Goal: Entertainment & Leisure: Consume media (video, audio)

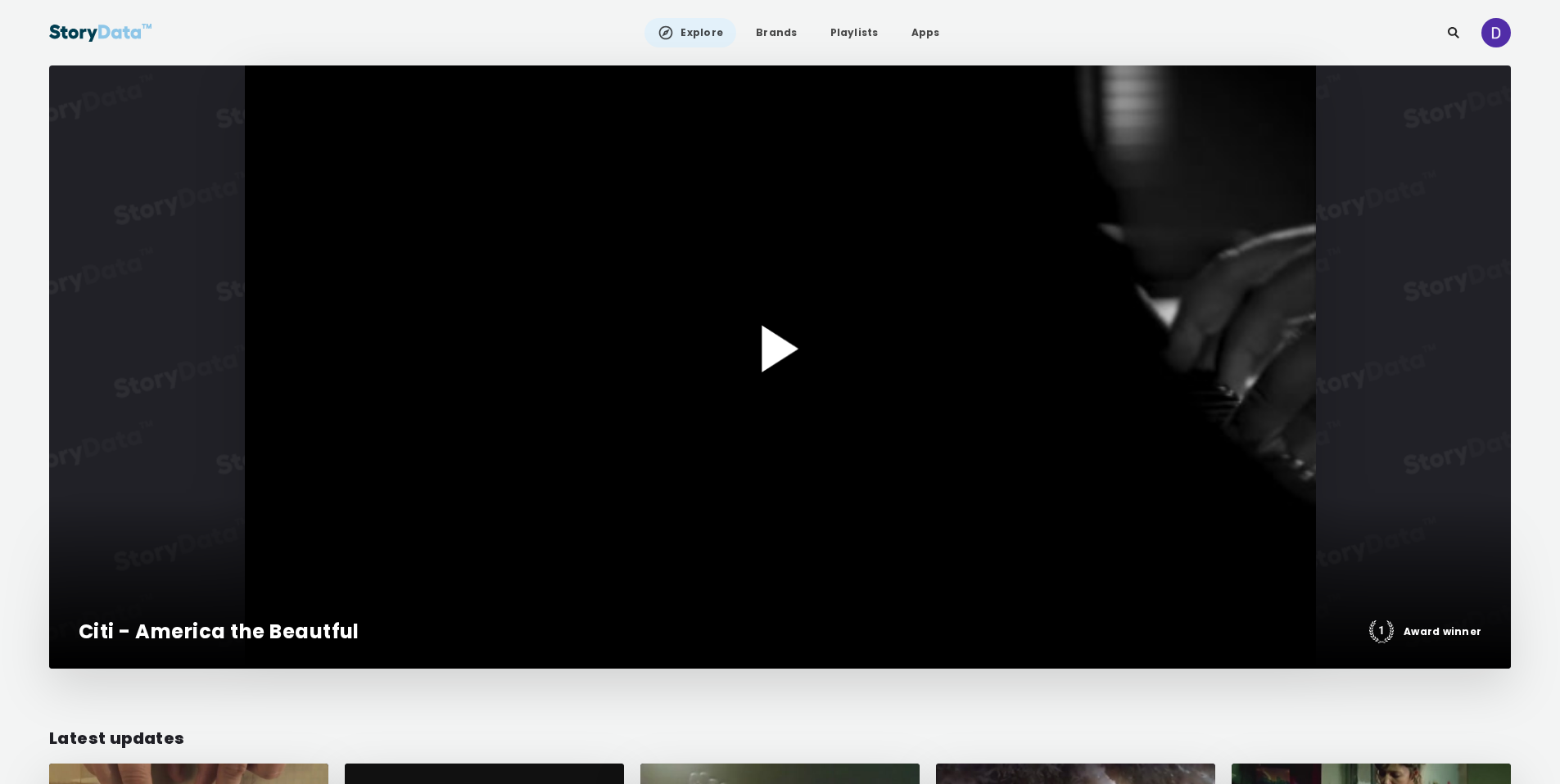
click at [769, 318] on div at bounding box center [780, 367] width 1462 height 603
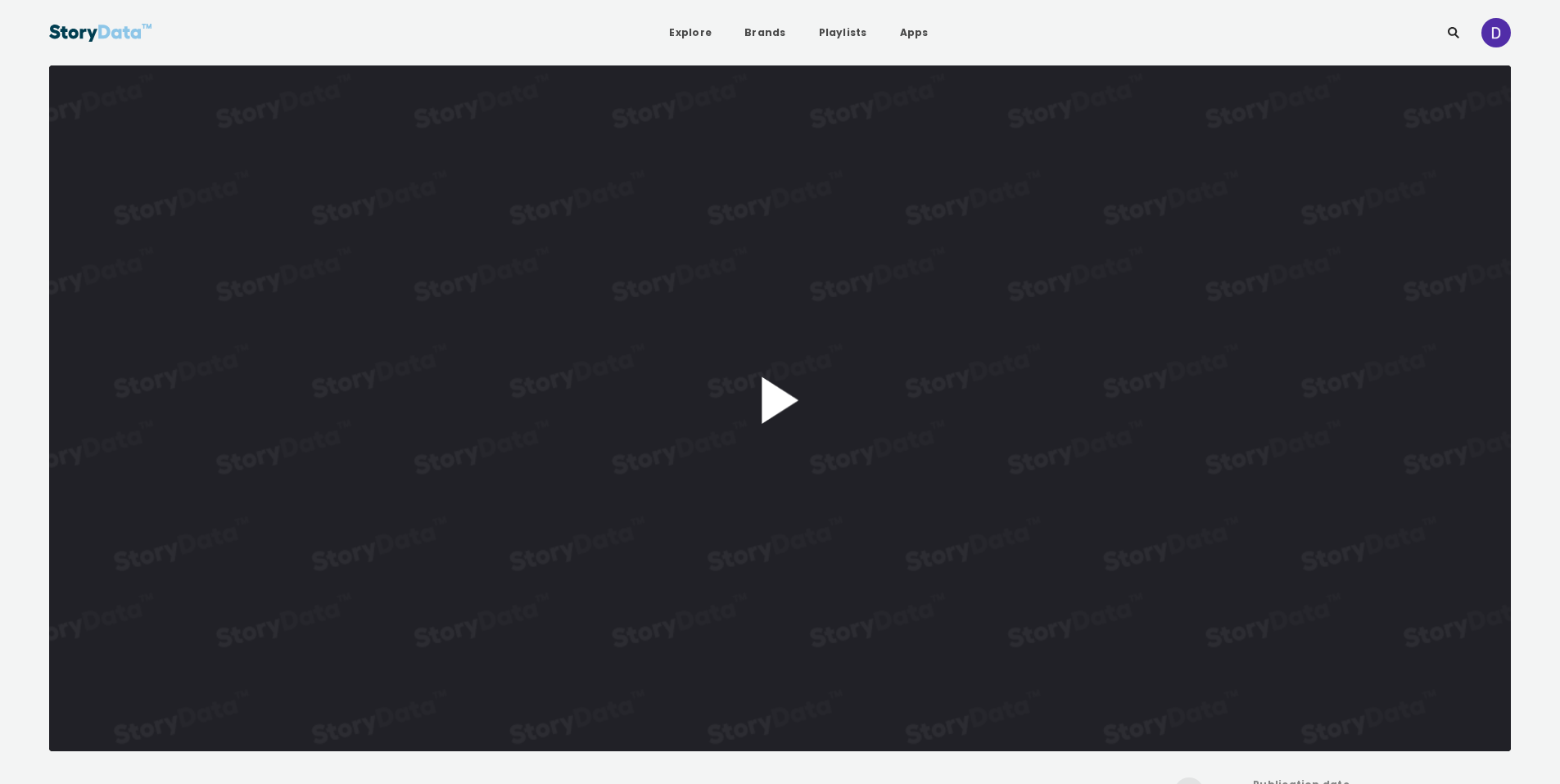
click at [818, 401] on button "Play Video" at bounding box center [780, 408] width 1462 height 686
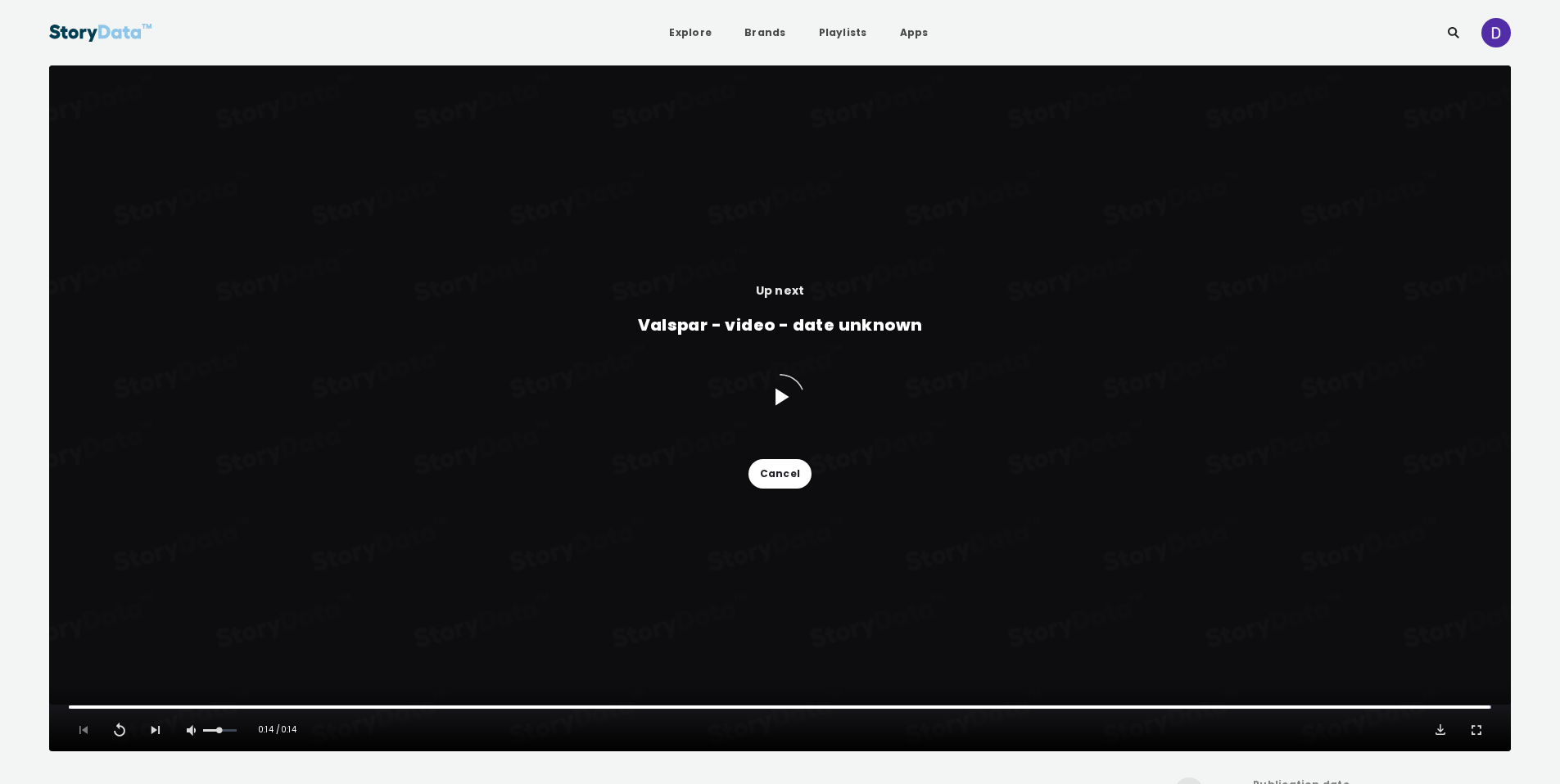
click at [784, 473] on button "Cancel" at bounding box center [780, 474] width 63 height 30
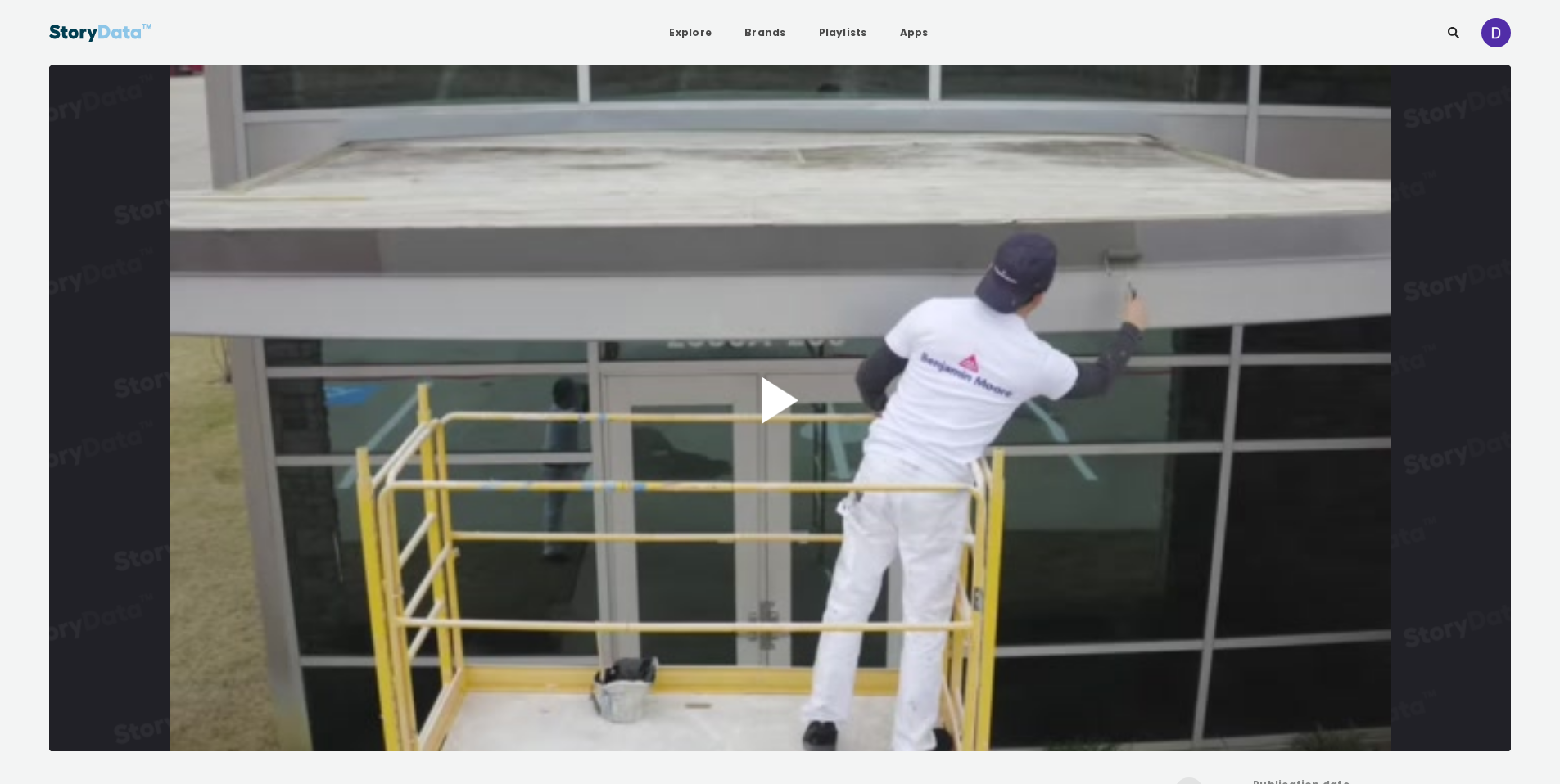
click at [813, 393] on button "Play Video" at bounding box center [780, 408] width 1462 height 686
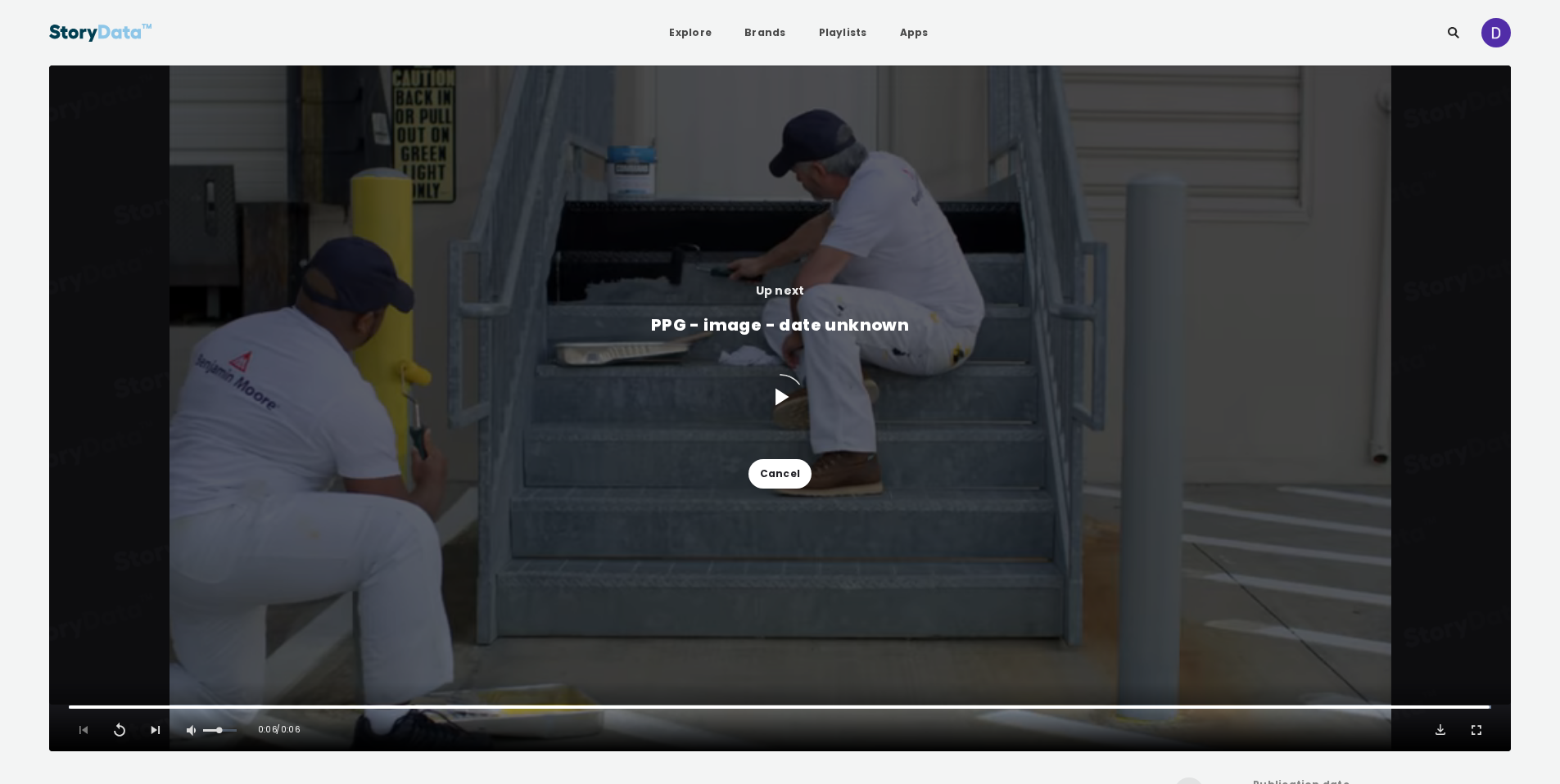
click at [800, 465] on button "Cancel" at bounding box center [780, 474] width 63 height 30
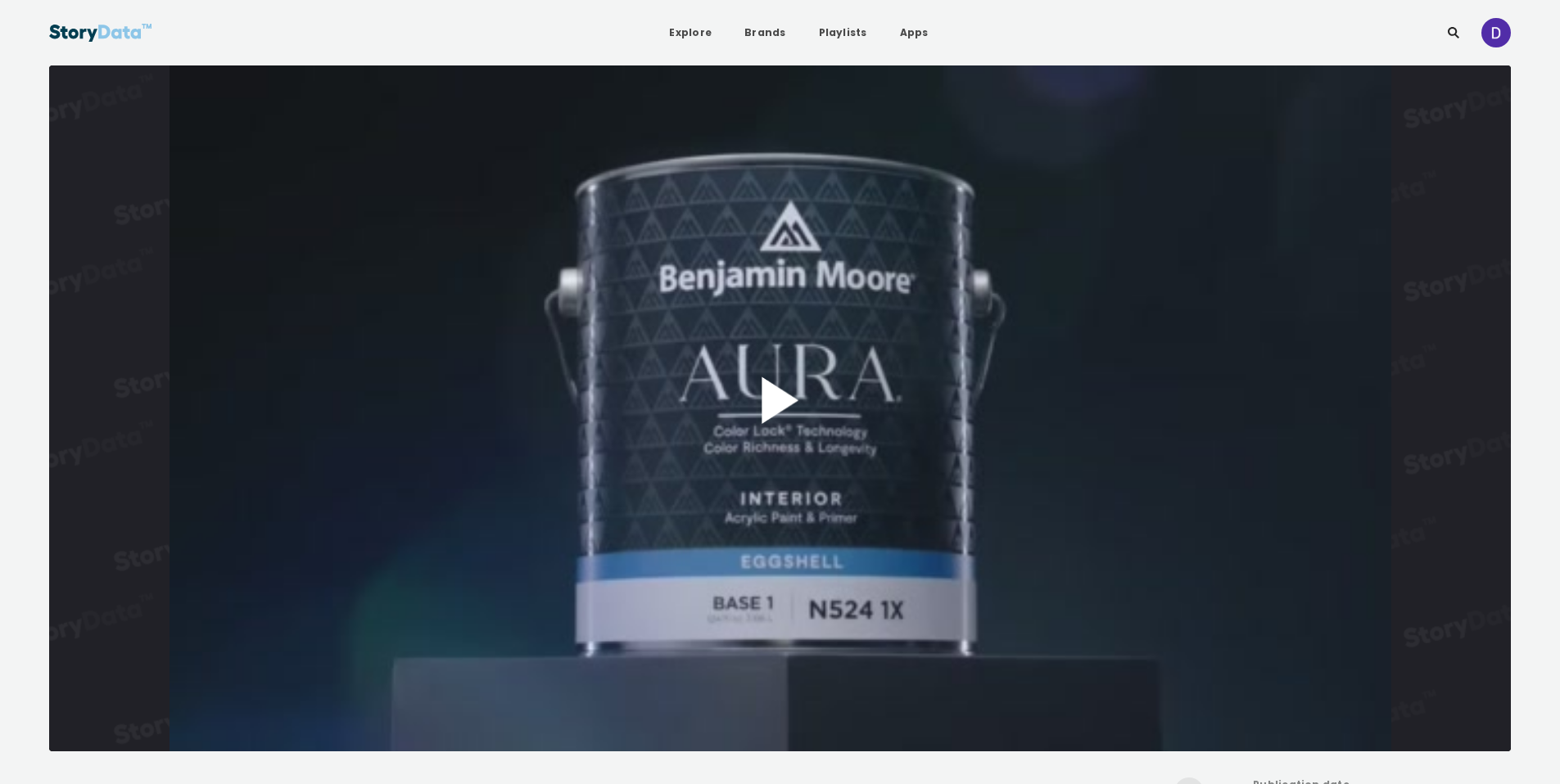
click at [863, 366] on button "Play Video" at bounding box center [780, 408] width 1462 height 686
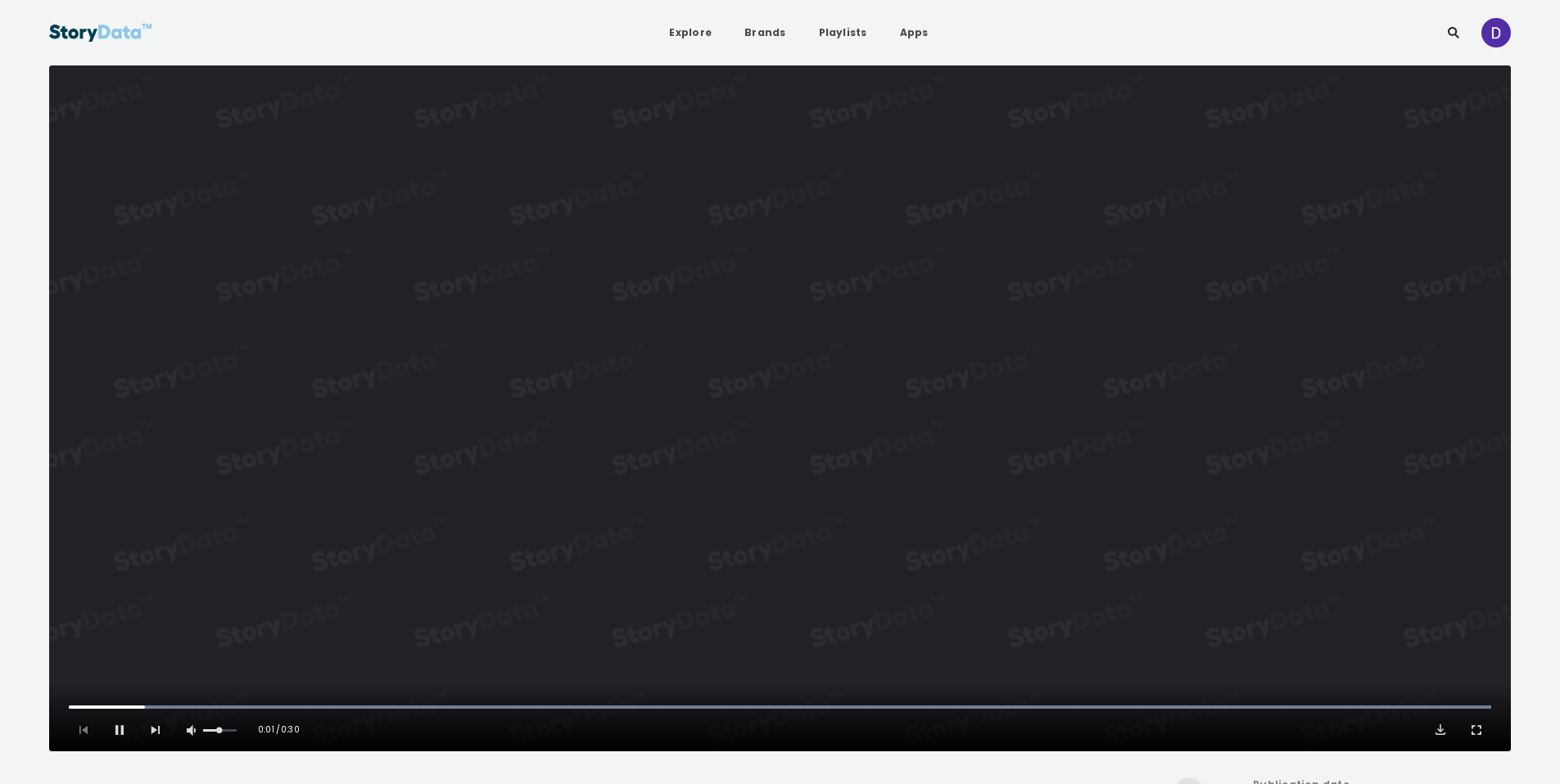
click at [915, 392] on video "Video Player" at bounding box center [780, 408] width 1462 height 686
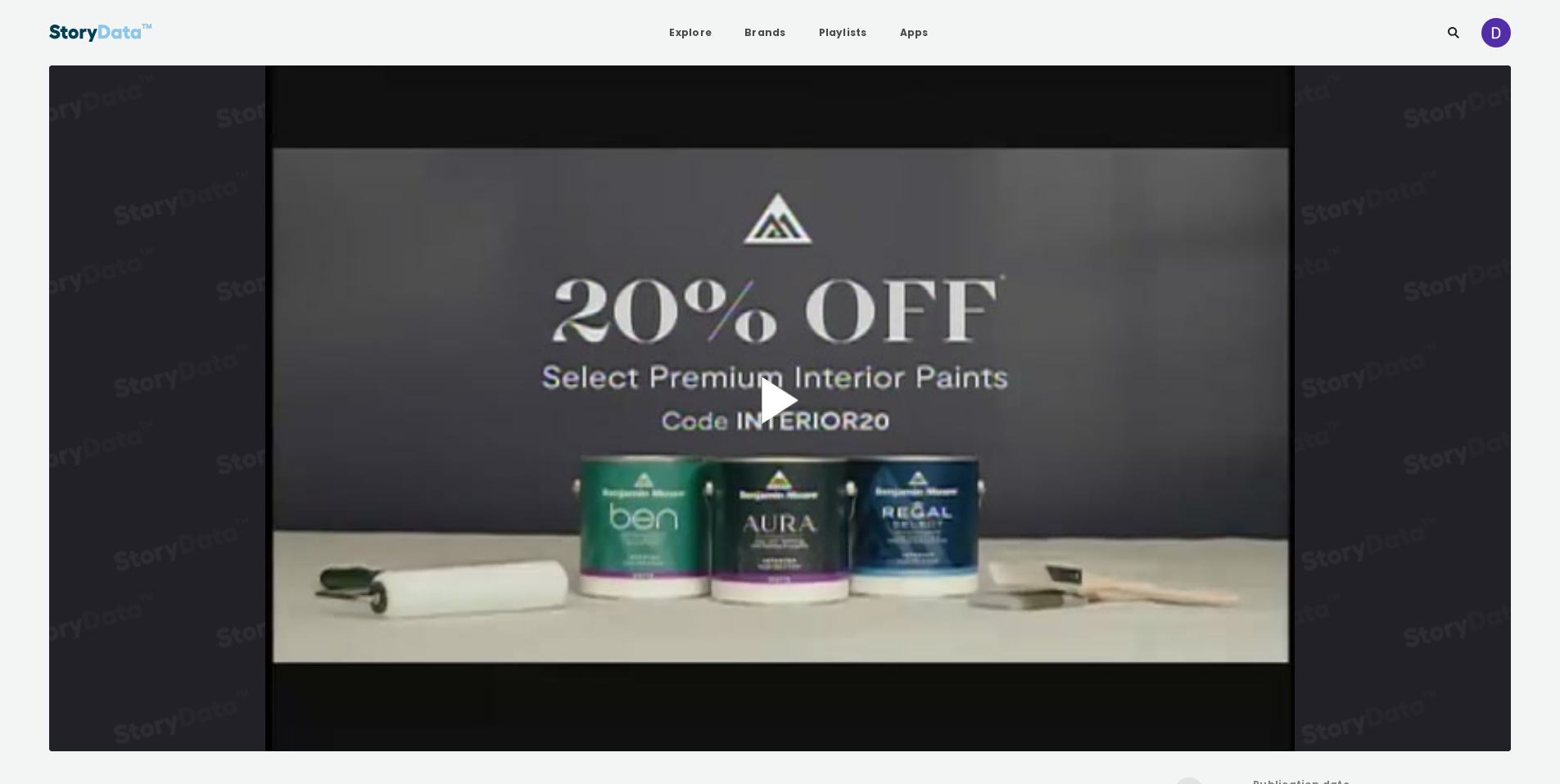
click at [804, 416] on button "Play Video" at bounding box center [780, 408] width 1462 height 686
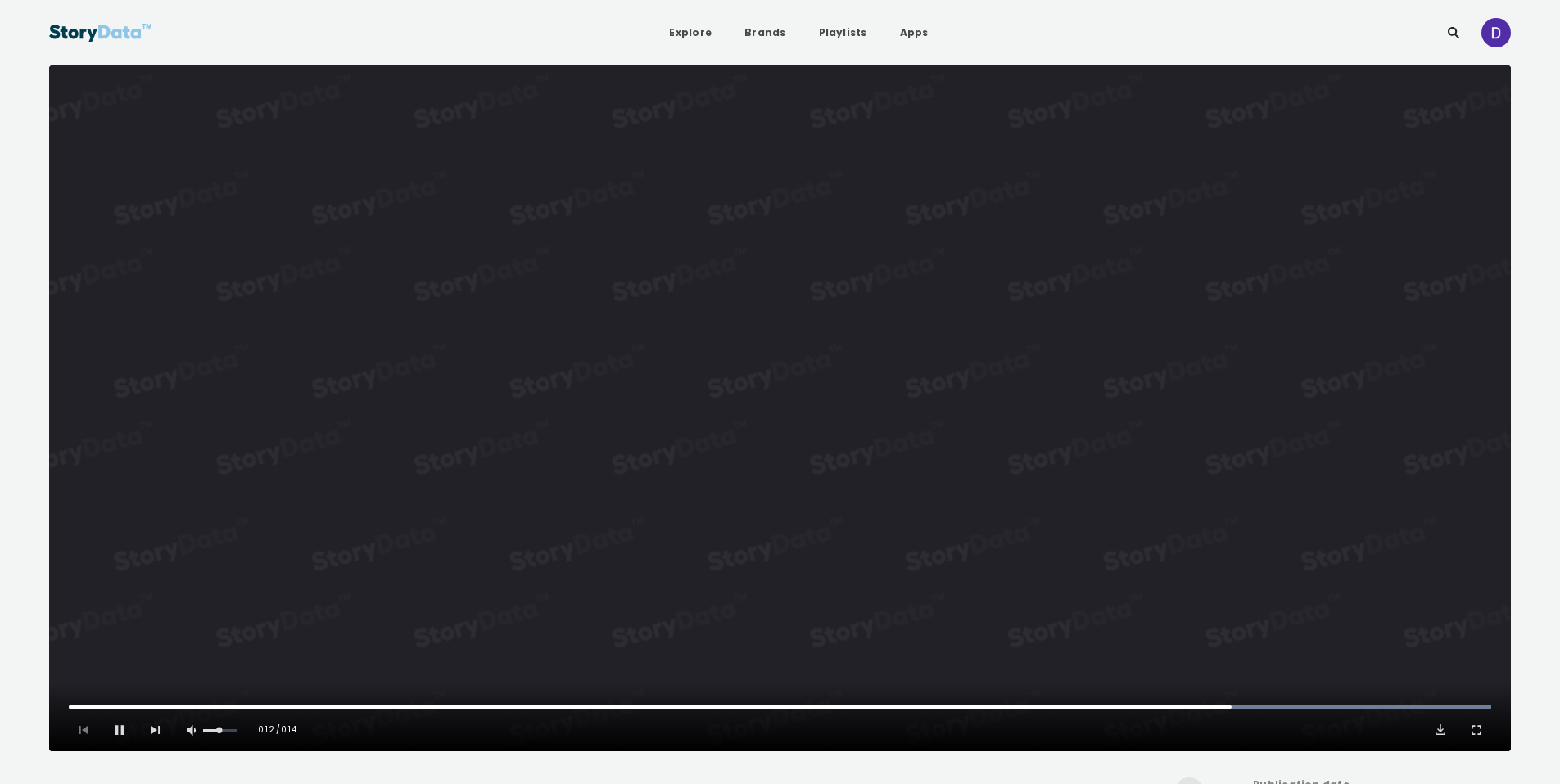
click at [906, 455] on video "Video Player" at bounding box center [780, 408] width 1462 height 686
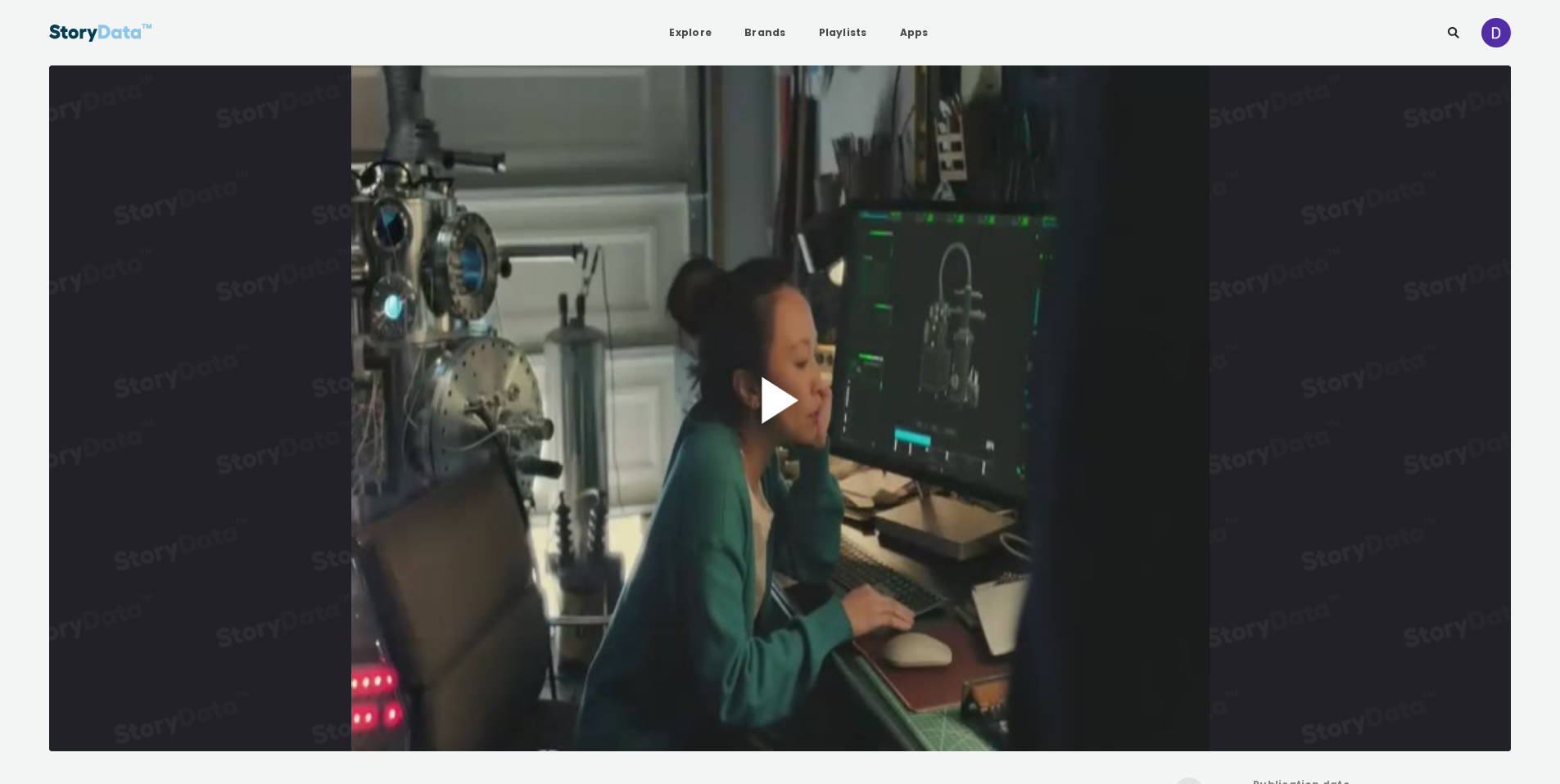
click at [818, 340] on button "Play Video" at bounding box center [780, 408] width 1462 height 686
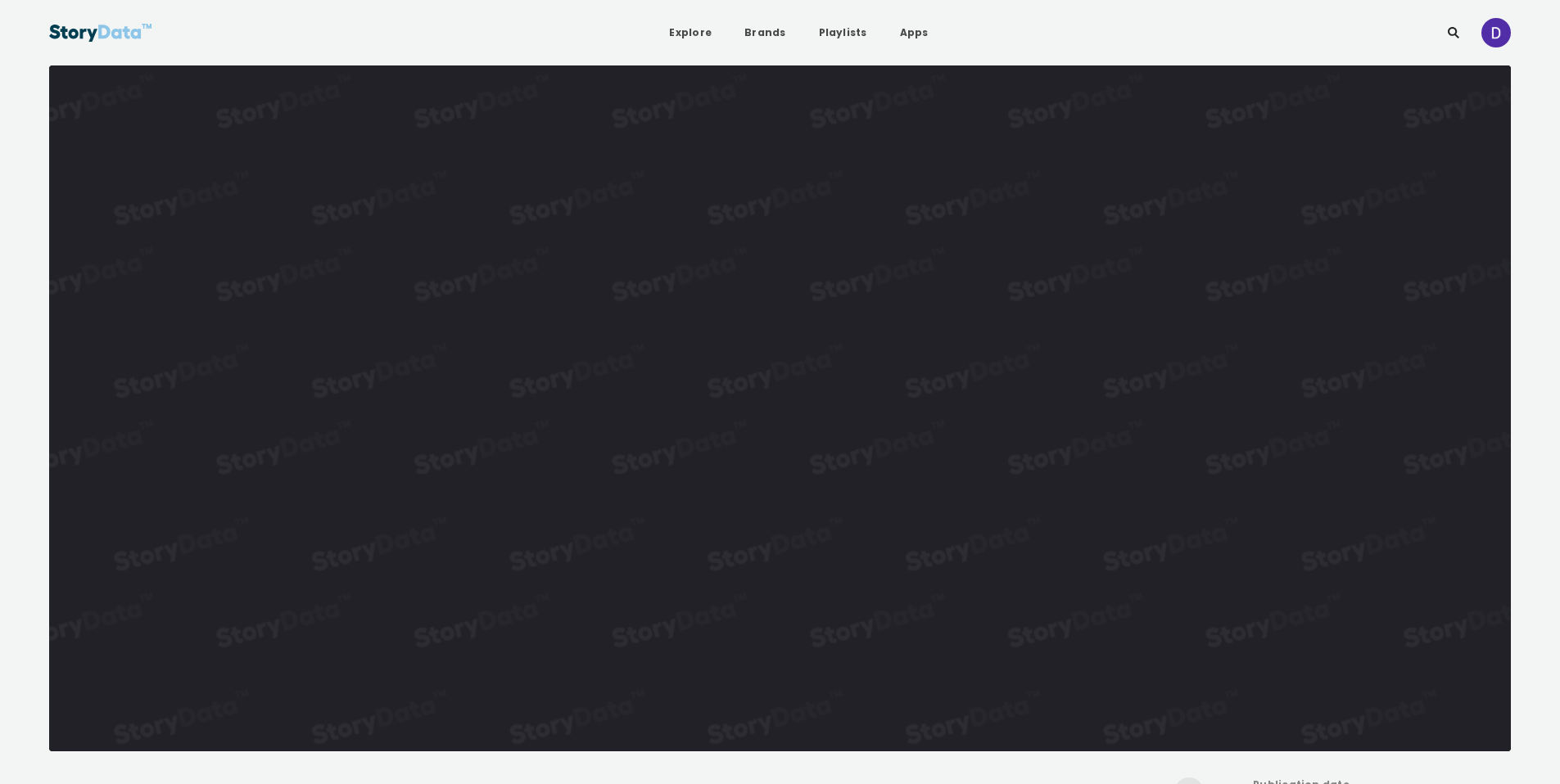
click at [969, 390] on video "Video Player" at bounding box center [780, 408] width 1462 height 686
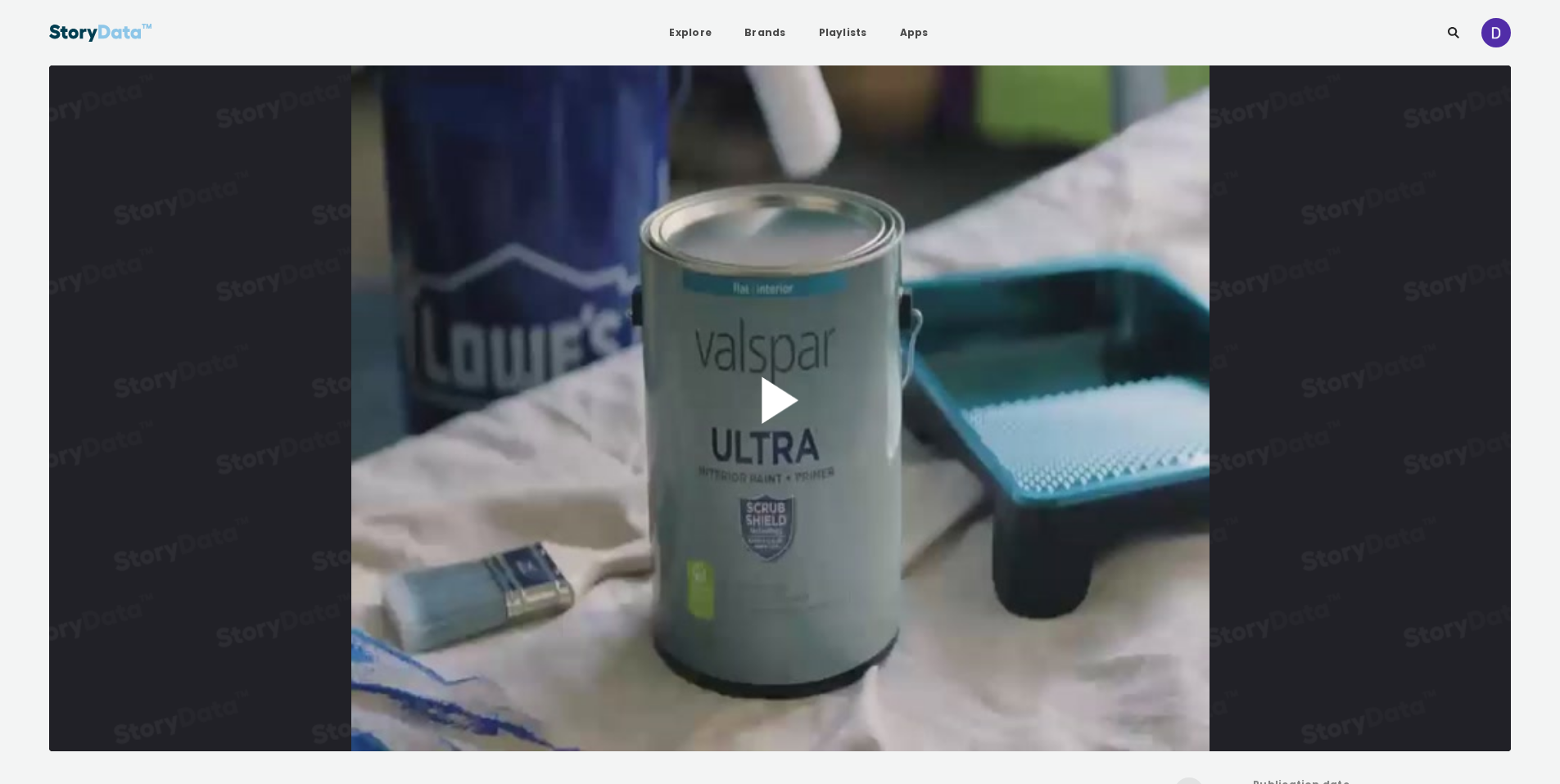
click at [654, 400] on button "Play Video" at bounding box center [780, 408] width 1462 height 686
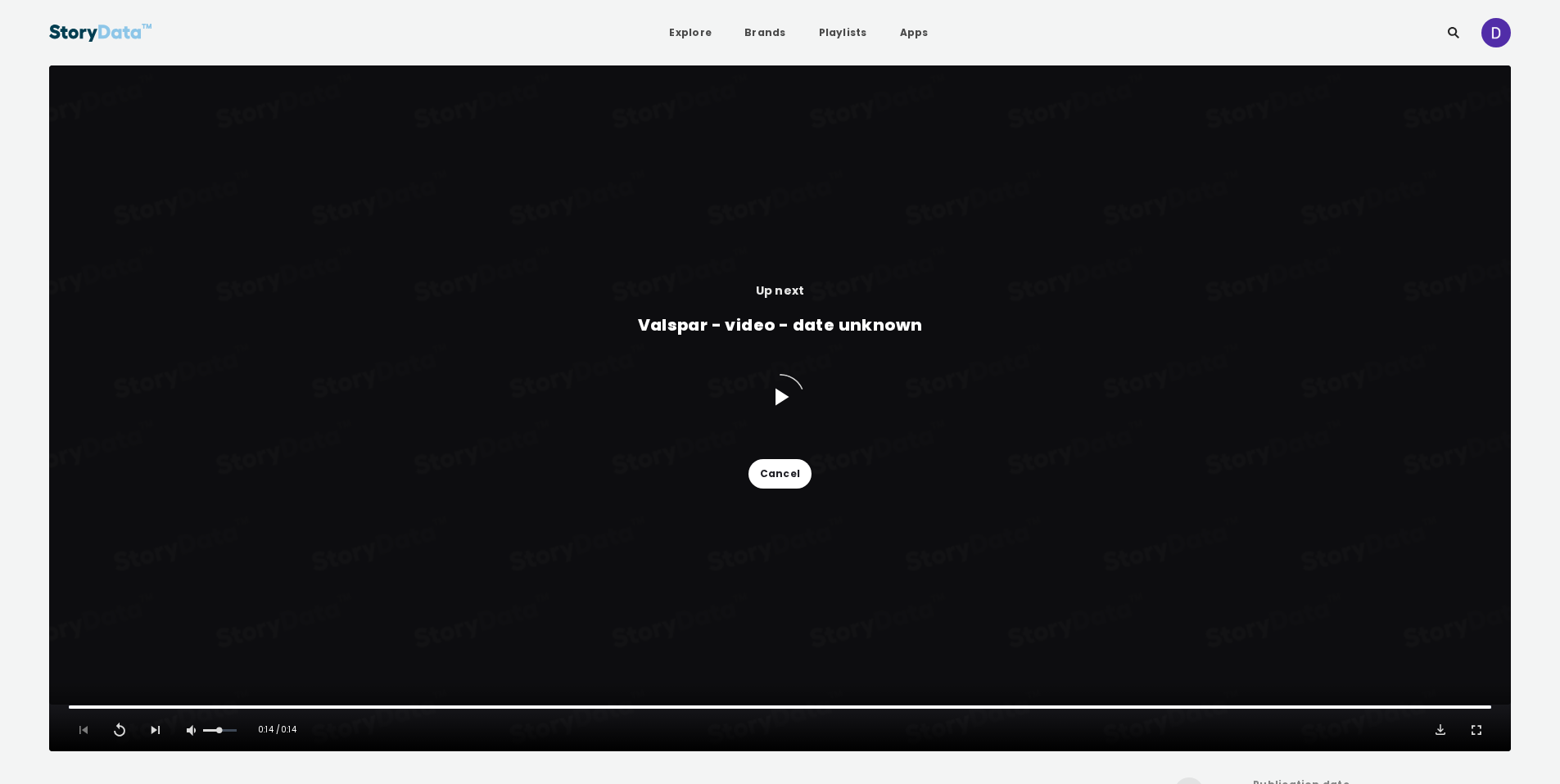
click at [789, 466] on button "Cancel" at bounding box center [780, 474] width 63 height 30
